Goal: Information Seeking & Learning: Compare options

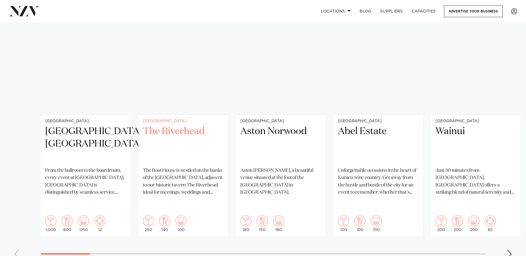
scroll to position [416, 0]
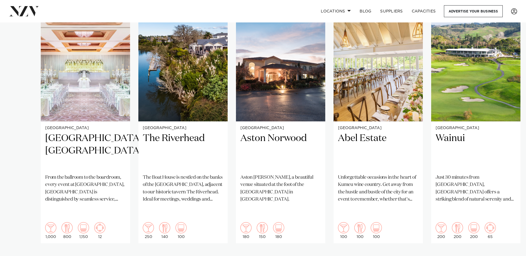
click at [511, 256] on div "Next slide" at bounding box center [510, 261] width 6 height 9
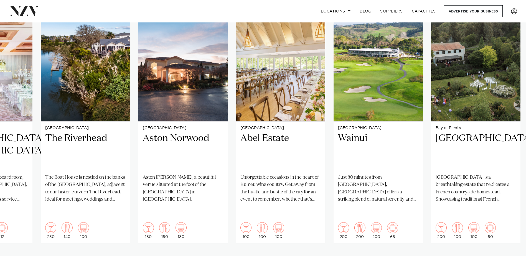
click at [511, 256] on div "Next slide" at bounding box center [510, 261] width 6 height 9
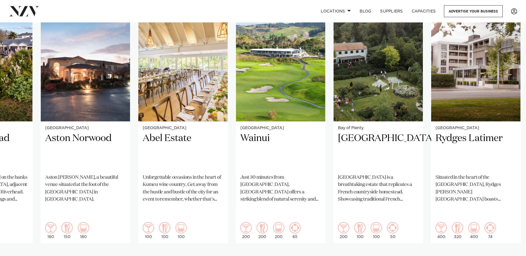
click at [511, 256] on div "Next slide" at bounding box center [510, 261] width 6 height 9
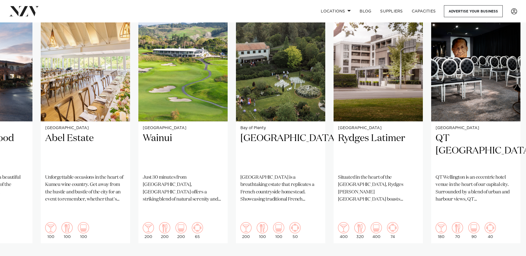
click at [511, 256] on div "Next slide" at bounding box center [510, 261] width 6 height 9
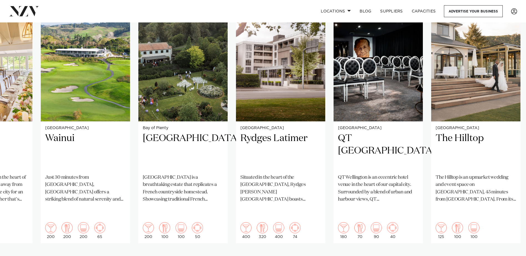
click at [511, 256] on div "Next slide" at bounding box center [510, 261] width 6 height 9
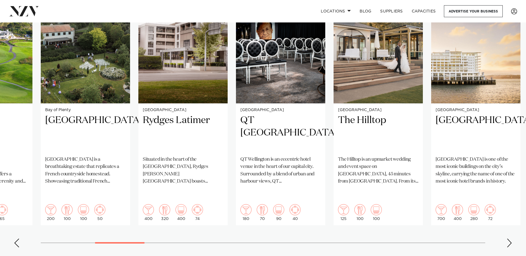
scroll to position [444, 0]
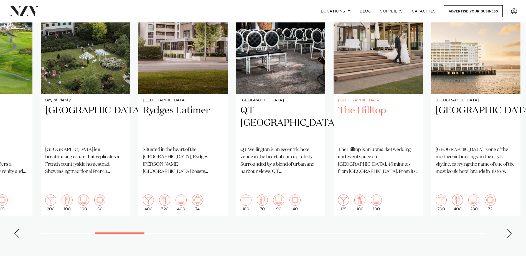
click at [389, 167] on p "The Hilltop is an upmarket wedding and event space on Banks Peninsula, 45 minut…" at bounding box center [378, 160] width 80 height 29
click at [508, 229] on div "Next slide" at bounding box center [510, 233] width 6 height 9
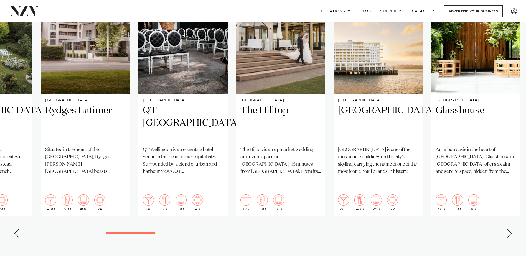
click at [508, 229] on div "Next slide" at bounding box center [510, 233] width 6 height 9
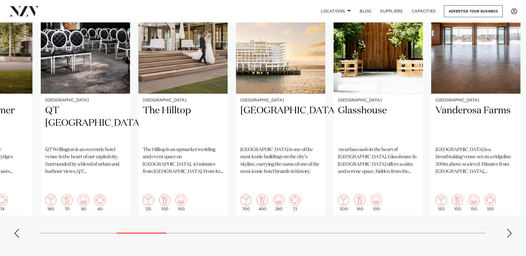
scroll to position [416, 0]
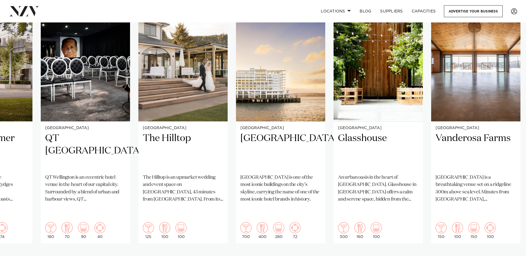
click at [511, 256] on div "Next slide" at bounding box center [510, 261] width 6 height 9
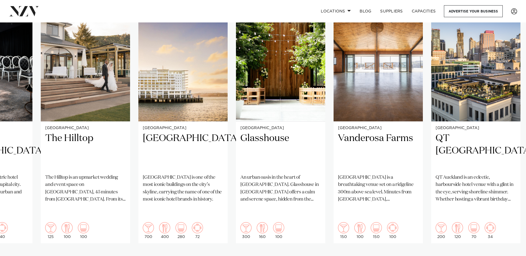
click at [511, 256] on div "Next slide" at bounding box center [510, 261] width 6 height 9
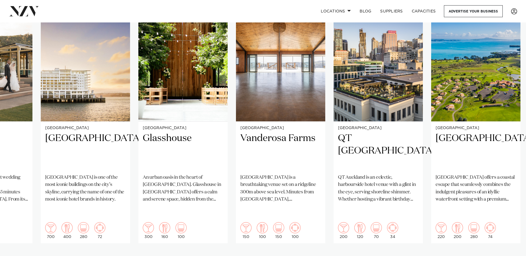
click at [511, 256] on div "Next slide" at bounding box center [510, 261] width 6 height 9
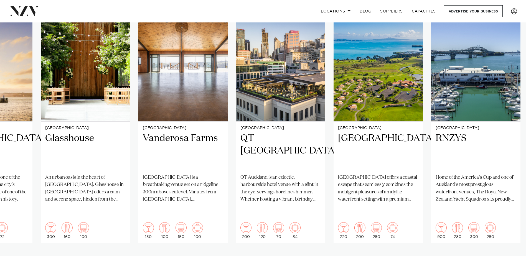
click at [511, 256] on div "Next slide" at bounding box center [510, 261] width 6 height 9
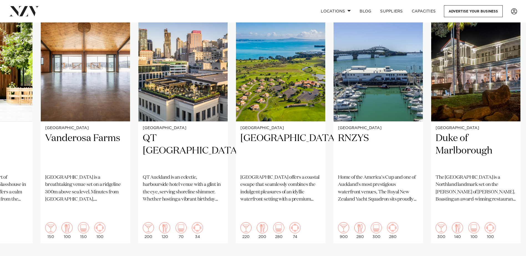
click at [511, 256] on div "Next slide" at bounding box center [510, 261] width 6 height 9
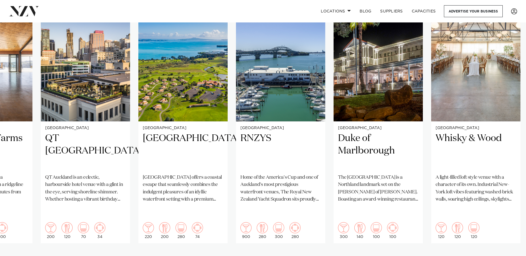
click at [511, 256] on div "Next slide" at bounding box center [510, 261] width 6 height 9
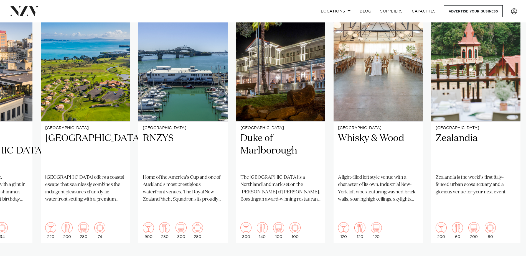
click at [511, 256] on div "Next slide" at bounding box center [510, 261] width 6 height 9
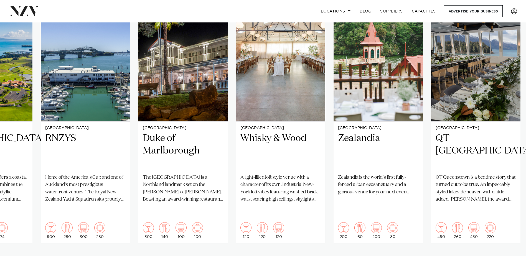
click at [511, 256] on div "Next slide" at bounding box center [510, 261] width 6 height 9
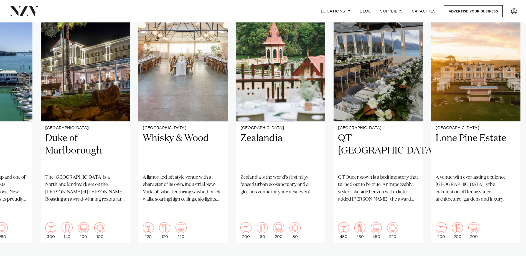
click at [511, 256] on div "Next slide" at bounding box center [510, 261] width 6 height 9
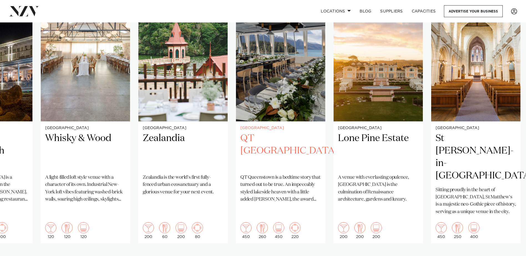
click at [272, 189] on p "QT Queenstown is a bedtime story that turned out to be true. An impeccably styl…" at bounding box center [280, 188] width 80 height 29
click at [510, 256] on div "Next slide" at bounding box center [510, 261] width 6 height 9
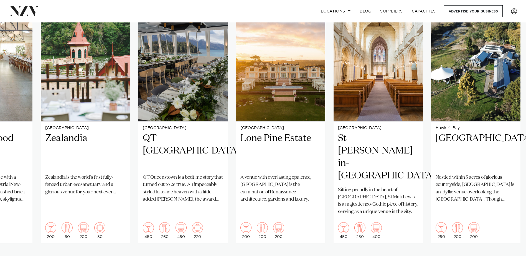
click at [511, 256] on div "Next slide" at bounding box center [510, 261] width 6 height 9
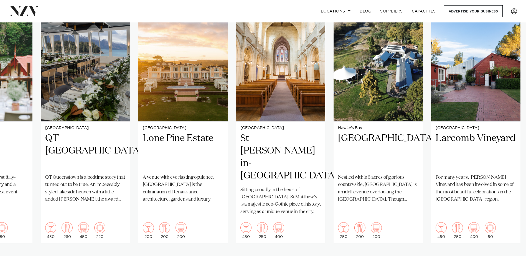
click at [511, 256] on div "Next slide" at bounding box center [510, 261] width 6 height 9
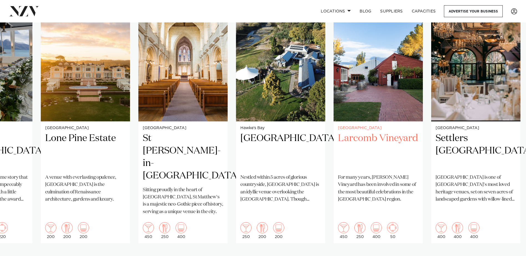
click at [391, 139] on h2 "Larcomb Vineyard" at bounding box center [378, 150] width 80 height 37
click at [510, 256] on div "Next slide" at bounding box center [510, 261] width 6 height 9
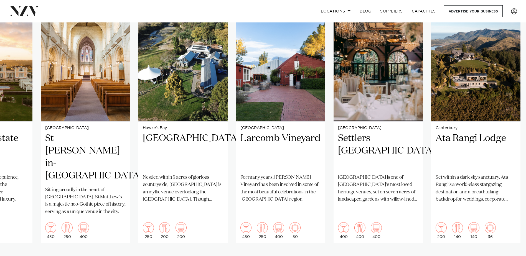
click at [510, 256] on div "Next slide" at bounding box center [510, 261] width 6 height 9
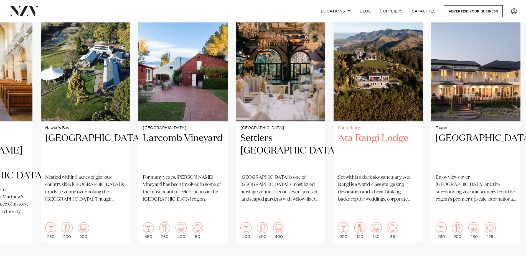
click at [387, 143] on h2 "Ata Rangi Lodge" at bounding box center [378, 150] width 80 height 37
click at [510, 256] on div "Next slide" at bounding box center [510, 261] width 6 height 9
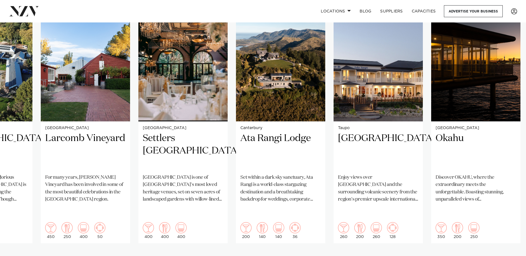
click at [510, 256] on div "Next slide" at bounding box center [510, 261] width 6 height 9
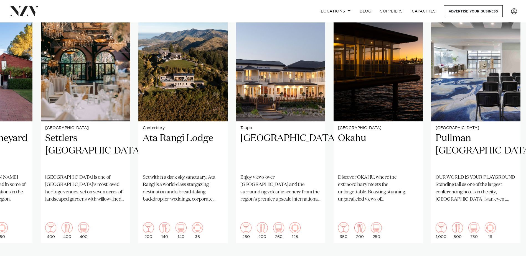
click at [510, 256] on div "Next slide" at bounding box center [510, 261] width 6 height 9
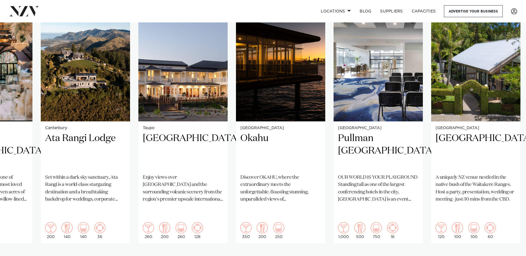
click at [510, 256] on div "Next slide" at bounding box center [510, 261] width 6 height 9
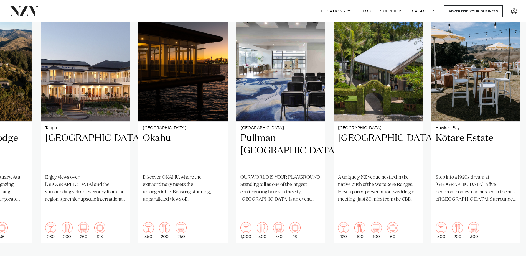
click at [510, 256] on div "Next slide" at bounding box center [510, 261] width 6 height 9
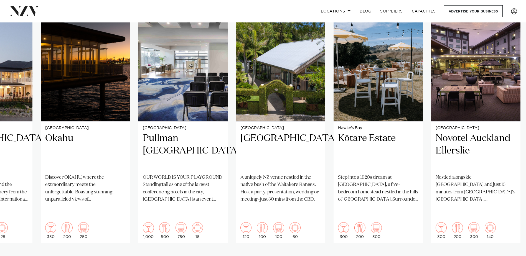
click at [510, 256] on div "Next slide" at bounding box center [510, 261] width 6 height 9
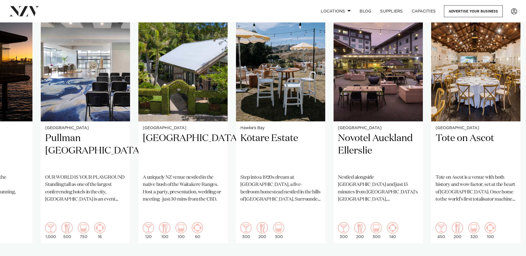
click at [510, 256] on div "Next slide" at bounding box center [510, 261] width 6 height 9
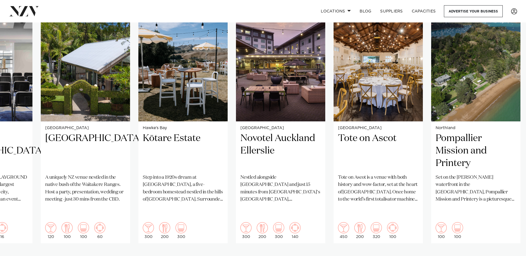
click at [510, 256] on div "Next slide" at bounding box center [510, 261] width 6 height 9
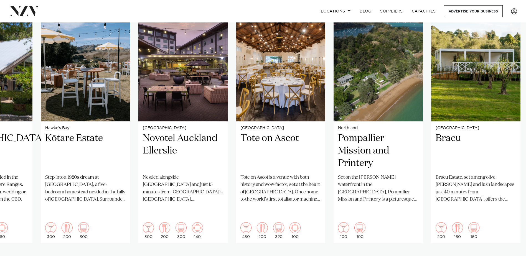
click at [510, 256] on div "Next slide" at bounding box center [510, 261] width 6 height 9
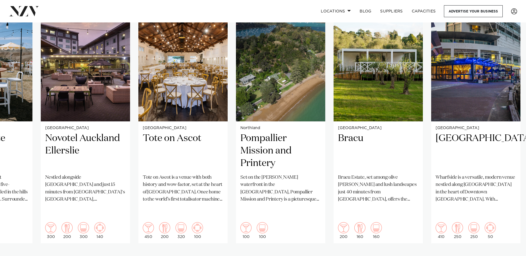
click at [510, 256] on div "Next slide" at bounding box center [510, 261] width 6 height 9
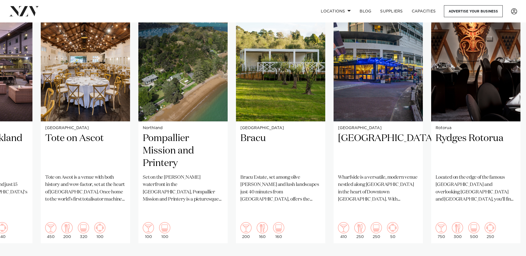
click at [510, 256] on div "Next slide" at bounding box center [510, 261] width 6 height 9
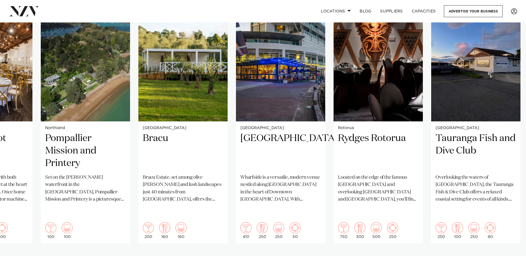
click at [510, 256] on div "Next slide" at bounding box center [510, 261] width 6 height 9
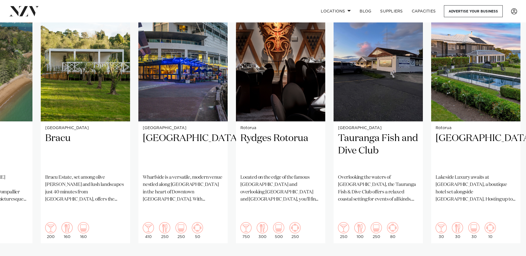
click at [510, 256] on div "Next slide" at bounding box center [510, 261] width 6 height 9
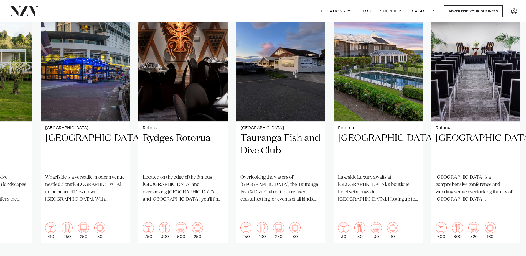
click at [510, 256] on div "Next slide" at bounding box center [510, 261] width 6 height 9
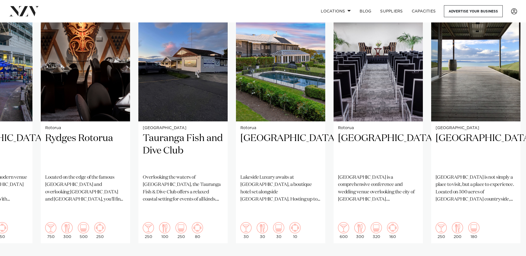
click at [510, 256] on div "Next slide" at bounding box center [510, 261] width 6 height 9
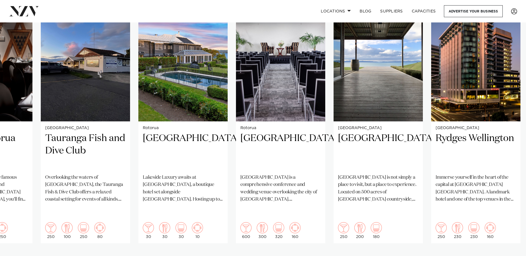
click at [510, 256] on div "Next slide" at bounding box center [510, 261] width 6 height 9
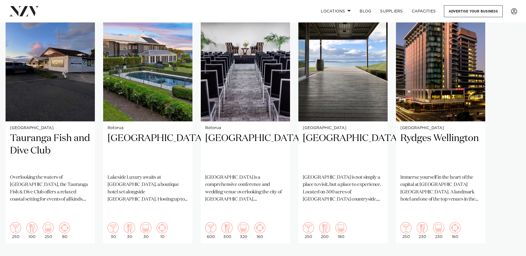
click at [510, 248] on swiper-container "Auckland Cordis, Auckland From the ballroom to the boardroom, every event at Co…" at bounding box center [263, 136] width 526 height 268
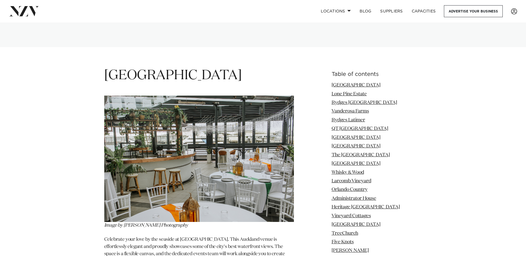
scroll to position [832, 0]
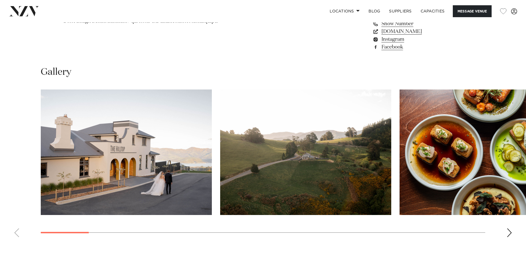
scroll to position [555, 0]
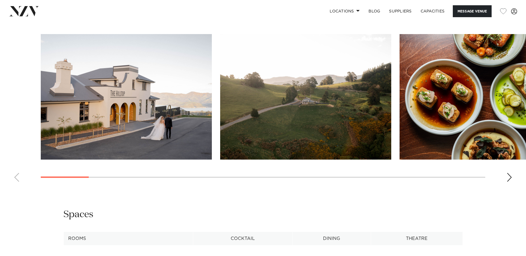
click at [510, 180] on div "Next slide" at bounding box center [510, 177] width 6 height 9
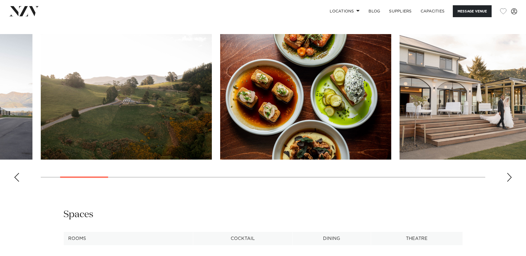
click at [510, 180] on div "Next slide" at bounding box center [510, 177] width 6 height 9
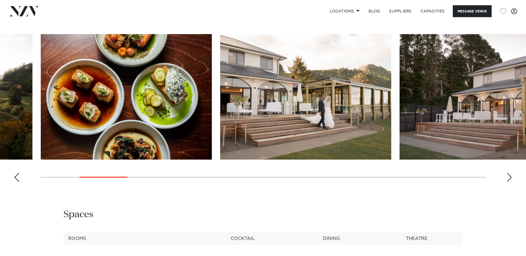
click at [510, 180] on div "Next slide" at bounding box center [510, 177] width 6 height 9
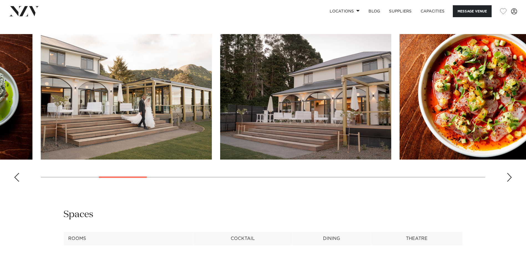
click at [510, 180] on div "Next slide" at bounding box center [510, 177] width 6 height 9
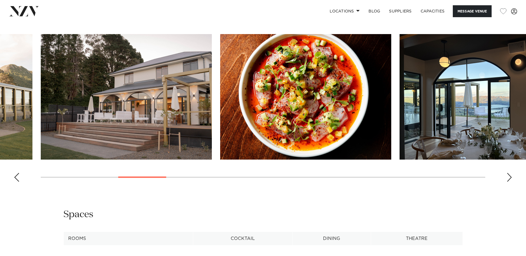
click at [510, 180] on div "Next slide" at bounding box center [510, 177] width 6 height 9
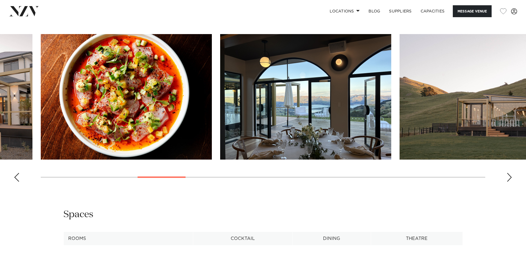
click at [510, 180] on div "Next slide" at bounding box center [510, 177] width 6 height 9
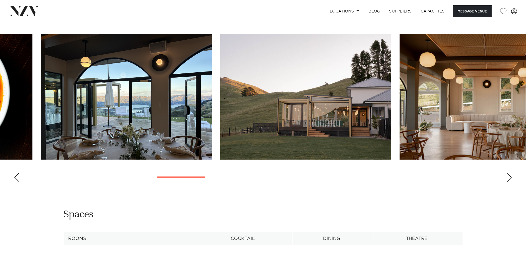
click at [510, 180] on div "Next slide" at bounding box center [510, 177] width 6 height 9
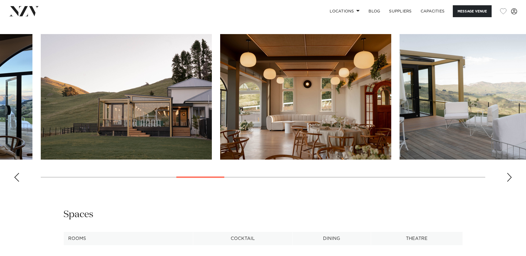
click at [510, 180] on div "Next slide" at bounding box center [510, 177] width 6 height 9
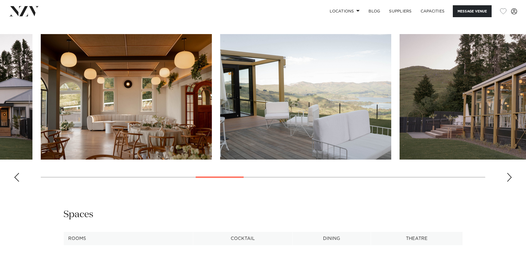
click at [510, 180] on div "Next slide" at bounding box center [510, 177] width 6 height 9
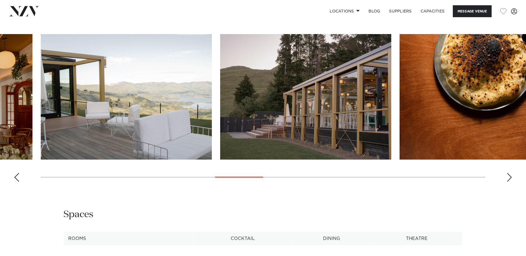
click at [510, 180] on div "Next slide" at bounding box center [510, 177] width 6 height 9
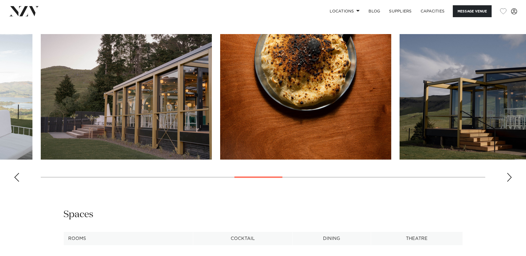
click at [510, 180] on div "Next slide" at bounding box center [510, 177] width 6 height 9
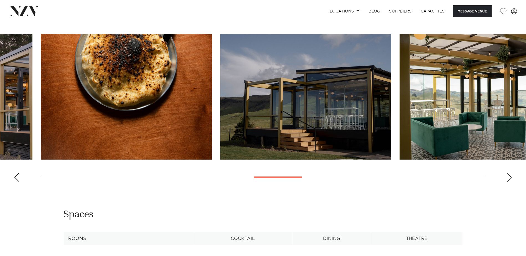
click at [510, 180] on div "Next slide" at bounding box center [510, 177] width 6 height 9
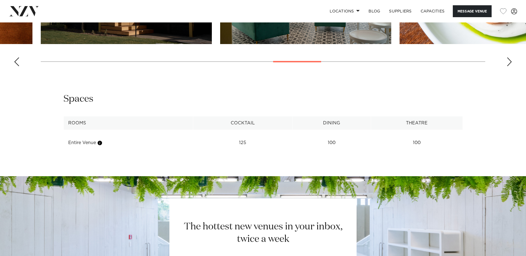
scroll to position [666, 0]
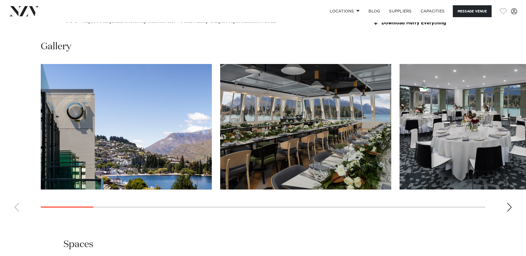
scroll to position [721, 0]
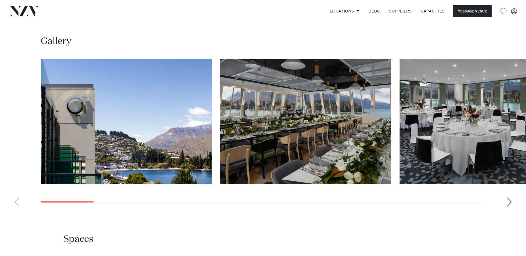
click at [512, 198] on div "Next slide" at bounding box center [510, 202] width 6 height 9
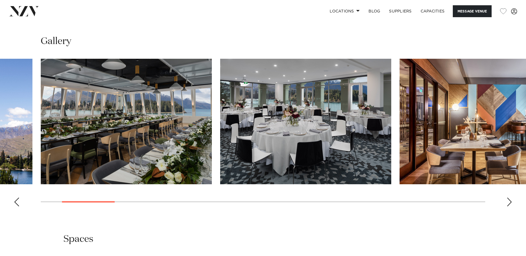
click at [510, 198] on div "Next slide" at bounding box center [510, 202] width 6 height 9
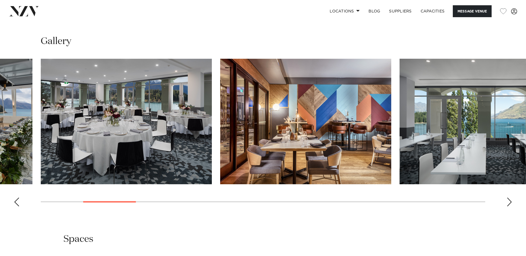
click at [510, 198] on div "Next slide" at bounding box center [510, 202] width 6 height 9
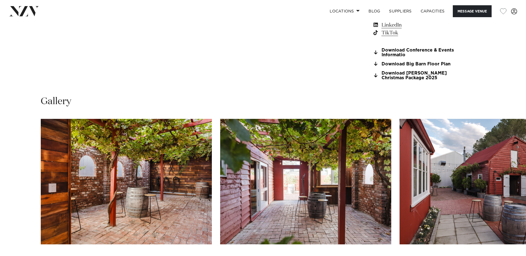
scroll to position [555, 0]
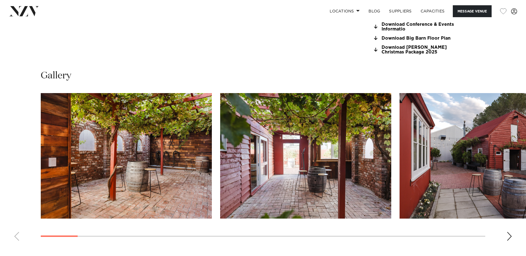
click at [511, 235] on div "Next slide" at bounding box center [510, 236] width 6 height 9
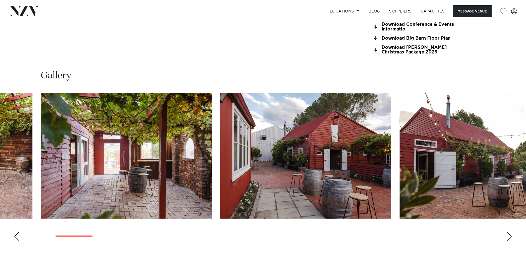
click at [511, 236] on div "Next slide" at bounding box center [510, 236] width 6 height 9
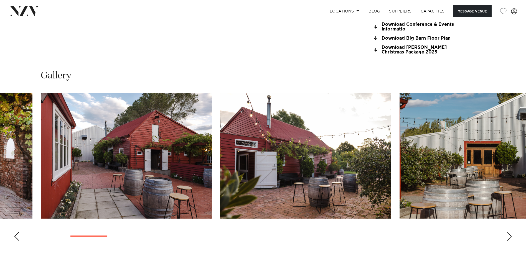
click at [511, 236] on div "Next slide" at bounding box center [510, 236] width 6 height 9
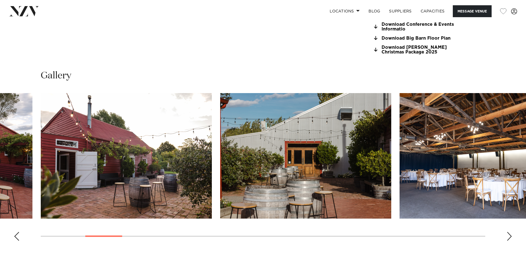
click at [511, 236] on div "Next slide" at bounding box center [510, 236] width 6 height 9
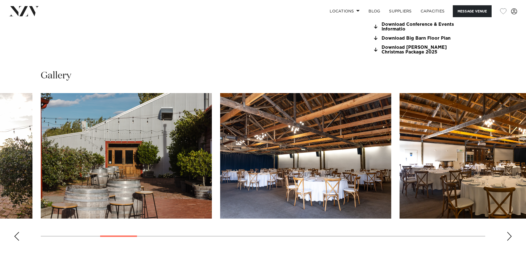
click at [511, 236] on div "Next slide" at bounding box center [510, 236] width 6 height 9
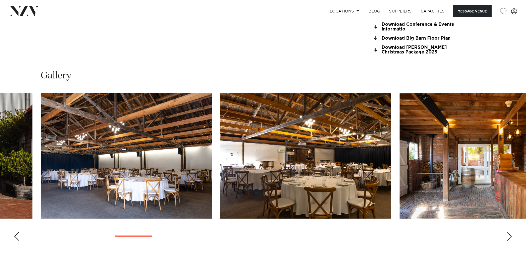
click at [511, 236] on div "Next slide" at bounding box center [510, 236] width 6 height 9
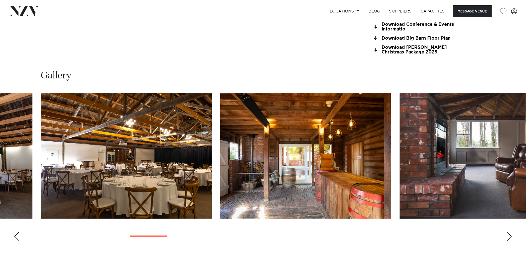
click at [511, 236] on div "Next slide" at bounding box center [510, 236] width 6 height 9
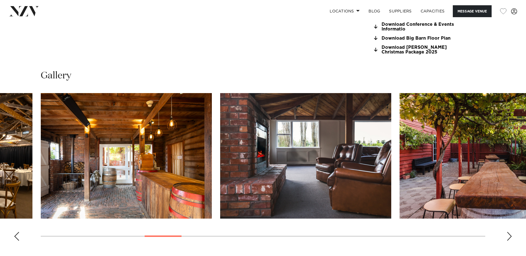
click at [511, 236] on div "Next slide" at bounding box center [510, 236] width 6 height 9
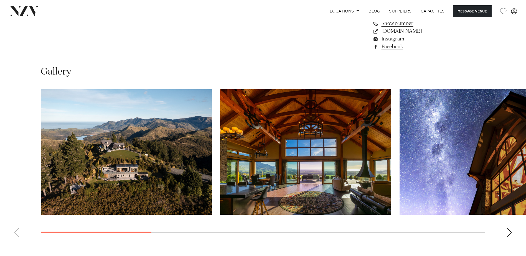
scroll to position [527, 0]
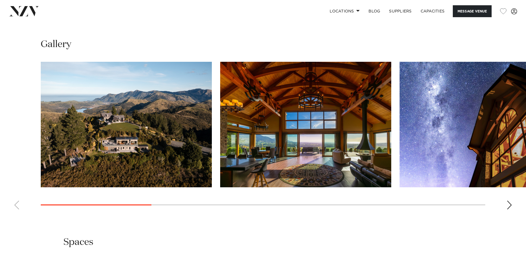
click at [509, 203] on div "Next slide" at bounding box center [510, 205] width 6 height 9
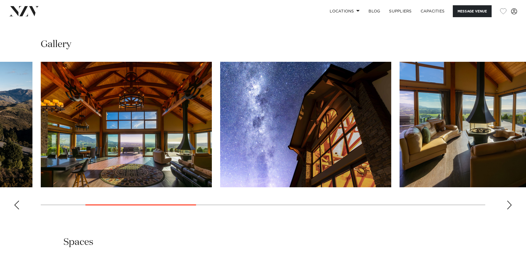
click at [509, 203] on div "Next slide" at bounding box center [510, 205] width 6 height 9
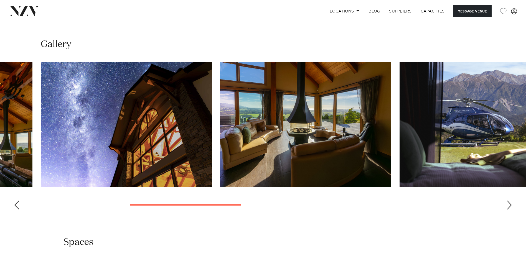
click at [509, 203] on div "Next slide" at bounding box center [510, 205] width 6 height 9
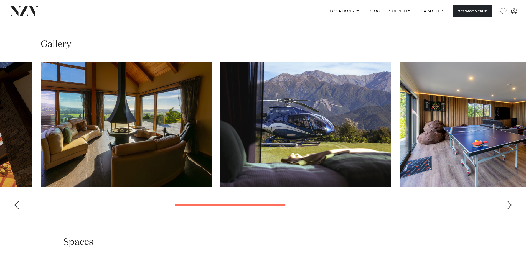
click at [509, 203] on div "Next slide" at bounding box center [510, 205] width 6 height 9
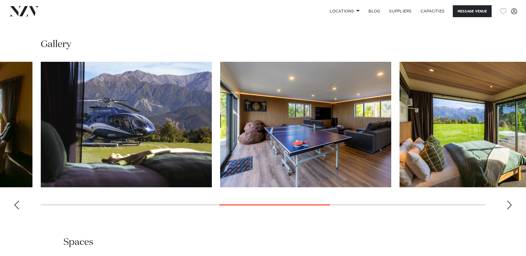
click at [509, 203] on div "Next slide" at bounding box center [510, 205] width 6 height 9
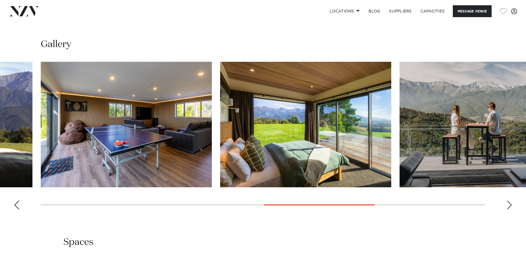
click at [509, 203] on div "Next slide" at bounding box center [510, 205] width 6 height 9
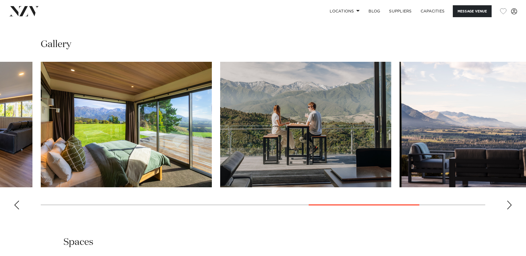
click at [509, 203] on div "Next slide" at bounding box center [510, 205] width 6 height 9
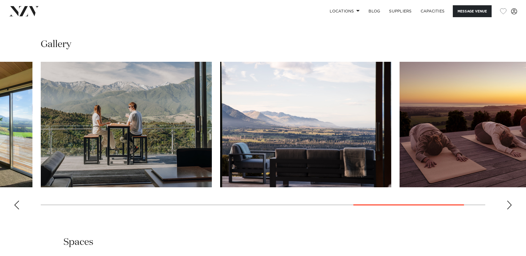
click at [509, 203] on div "Next slide" at bounding box center [510, 205] width 6 height 9
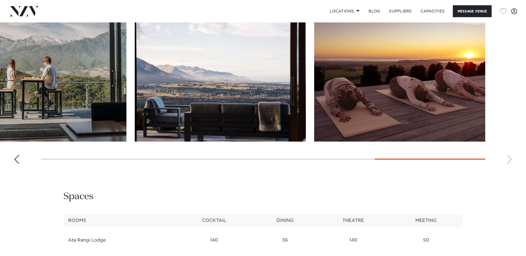
scroll to position [666, 0]
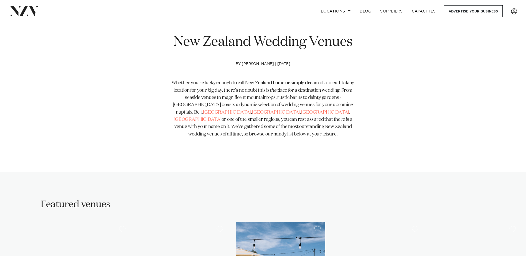
scroll to position [194, 0]
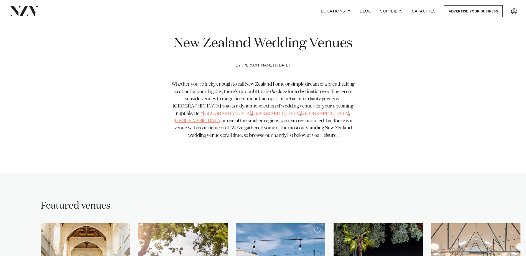
click at [222, 119] on link "[GEOGRAPHIC_DATA]" at bounding box center [198, 121] width 48 height 5
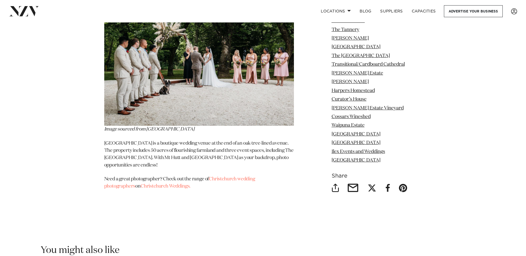
scroll to position [5048, 0]
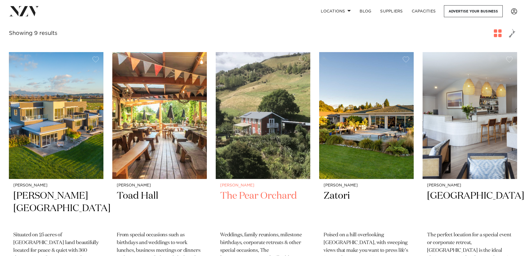
scroll to position [222, 0]
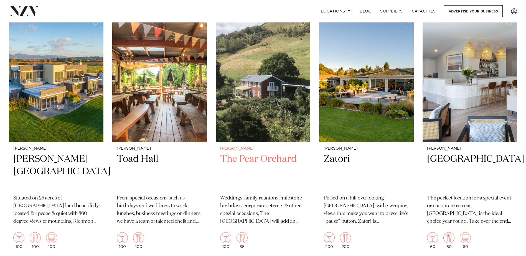
click at [271, 124] on img at bounding box center [263, 78] width 95 height 127
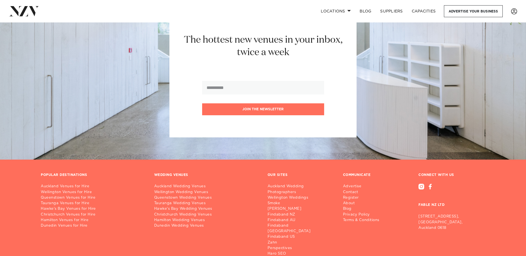
scroll to position [804, 0]
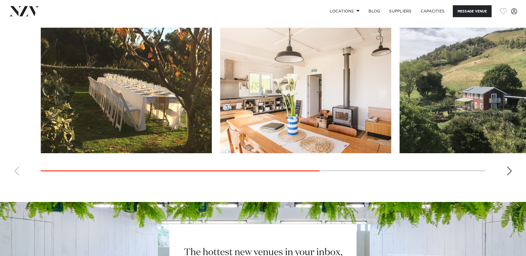
scroll to position [472, 0]
click at [510, 175] on div "Next slide" at bounding box center [510, 170] width 6 height 9
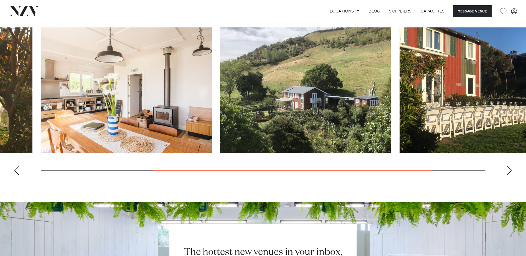
click at [510, 175] on div "Next slide" at bounding box center [510, 170] width 6 height 9
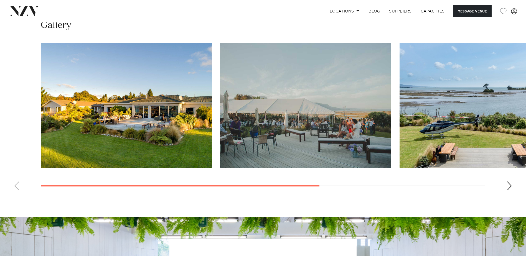
scroll to position [444, 0]
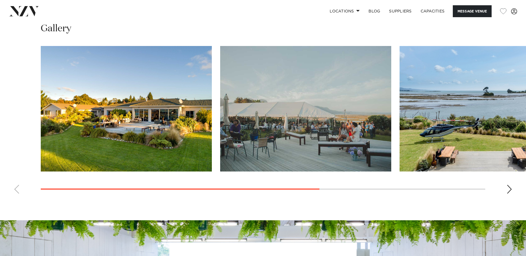
click at [509, 191] on div "Next slide" at bounding box center [510, 189] width 6 height 9
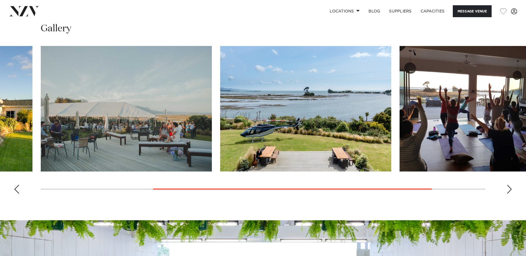
click at [509, 191] on div "Next slide" at bounding box center [510, 189] width 6 height 9
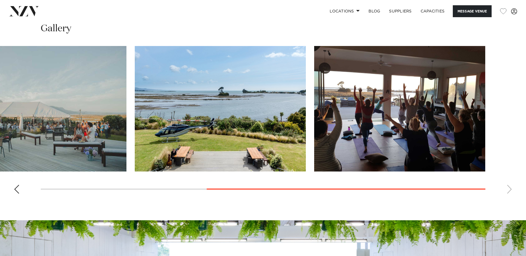
click at [509, 191] on swiper-container at bounding box center [263, 122] width 526 height 152
